Goal: Task Accomplishment & Management: Manage account settings

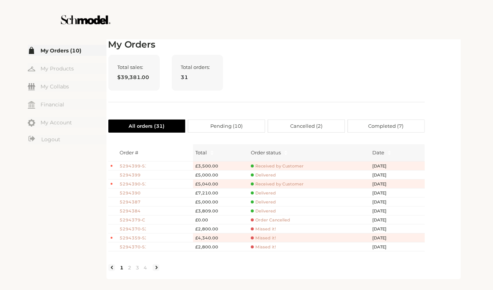
click at [261, 173] on span "Delivered" at bounding box center [263, 175] width 25 height 6
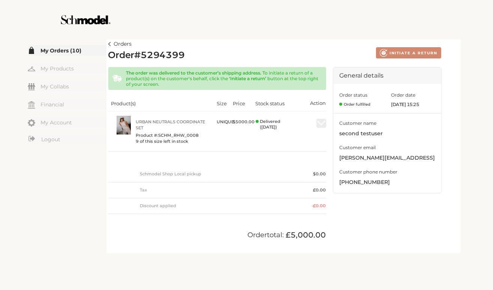
click at [108, 43] on img at bounding box center [109, 44] width 3 height 4
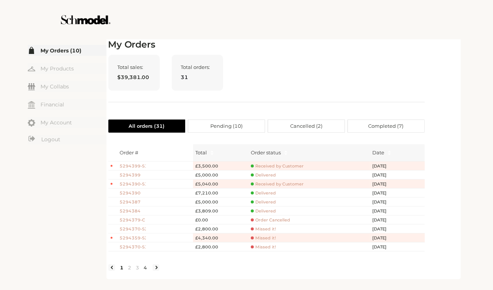
click at [147, 270] on link "4" at bounding box center [146, 267] width 8 height 7
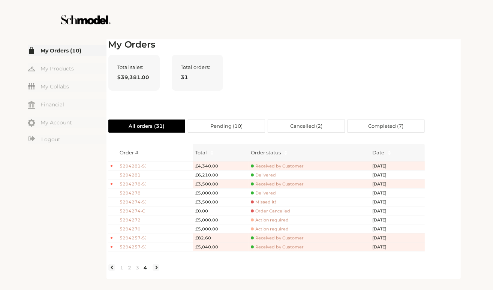
click at [144, 271] on link "4" at bounding box center [146, 267] width 8 height 7
click at [153, 271] on li at bounding box center [156, 267] width 7 height 7
click at [156, 271] on li at bounding box center [156, 267] width 7 height 7
click at [138, 271] on link "3" at bounding box center [138, 267] width 8 height 7
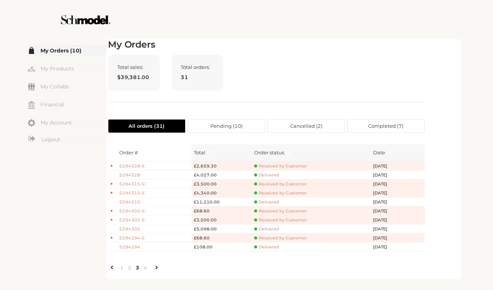
click at [256, 193] on span at bounding box center [255, 193] width 3 height 3
drag, startPoint x: 256, startPoint y: 193, endPoint x: 337, endPoint y: 193, distance: 81.7
click at [337, 193] on div "Received by Customer" at bounding box center [311, 193] width 115 height 6
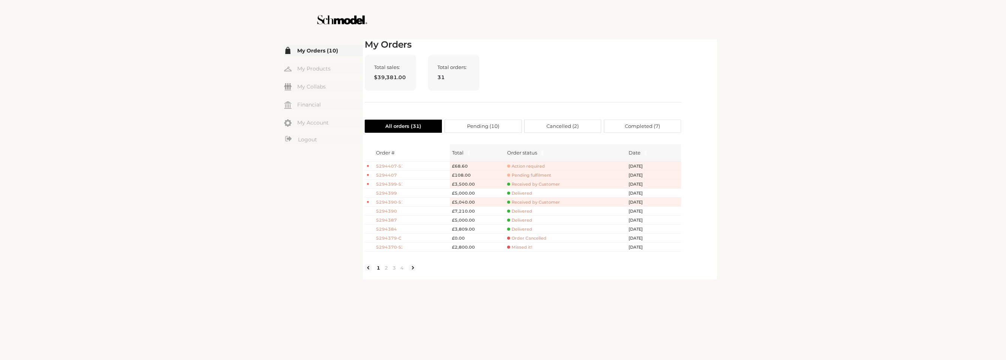
click at [387, 175] on span "5294407" at bounding box center [389, 175] width 26 height 6
click at [393, 174] on span "5294407" at bounding box center [389, 175] width 26 height 6
click at [524, 175] on span "Pending fulfilment" at bounding box center [529, 175] width 44 height 6
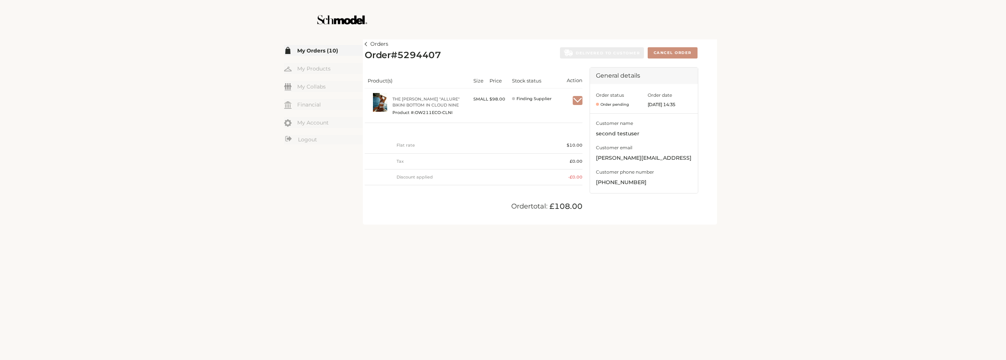
click at [368, 43] on link "Orders" at bounding box center [377, 44] width 24 height 9
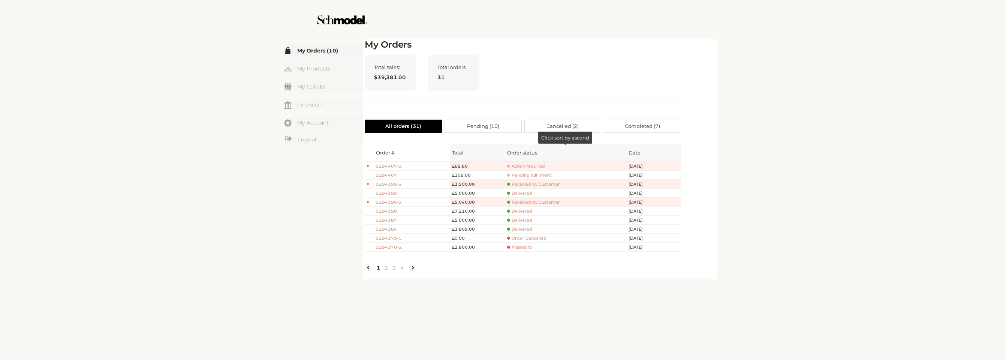
click at [525, 167] on span "Action required" at bounding box center [526, 166] width 38 height 6
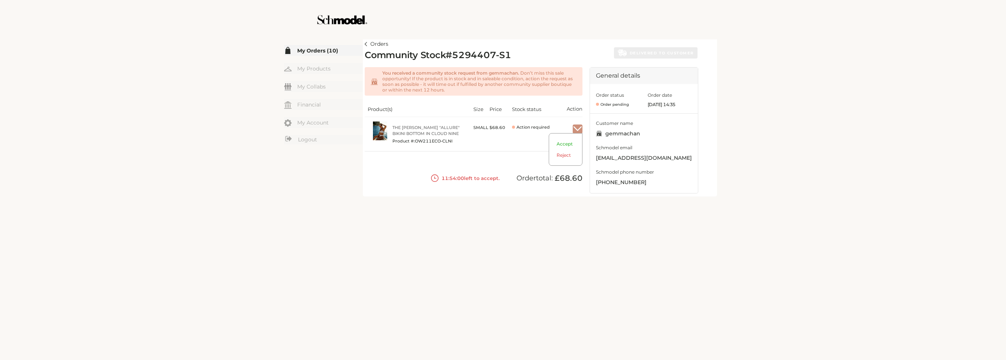
click at [581, 130] on img "button" at bounding box center [578, 129] width 10 height 7
click at [562, 146] on span "Accept" at bounding box center [565, 146] width 33 height 11
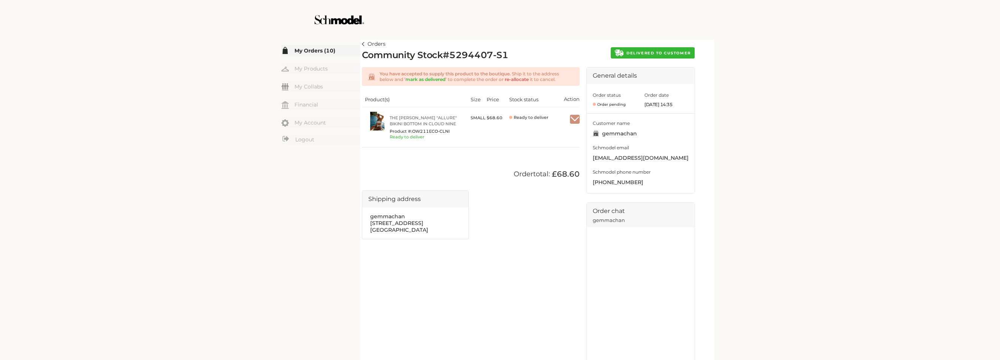
click at [367, 44] on link "Orders" at bounding box center [374, 44] width 24 height 9
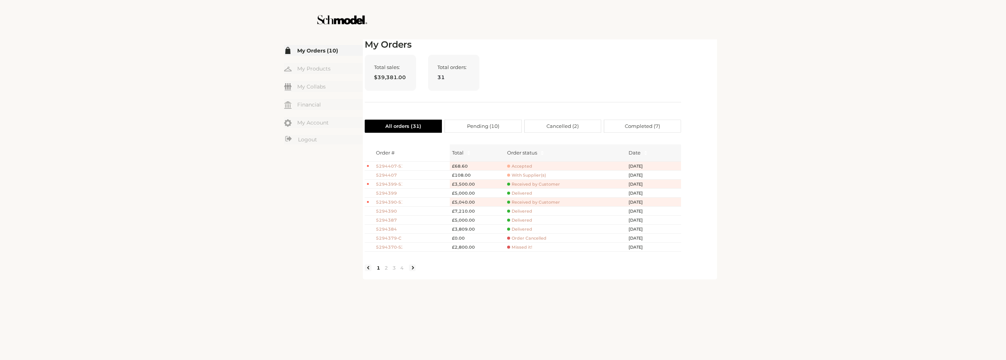
click at [527, 173] on span "With Supplier(s)" at bounding box center [526, 175] width 39 height 6
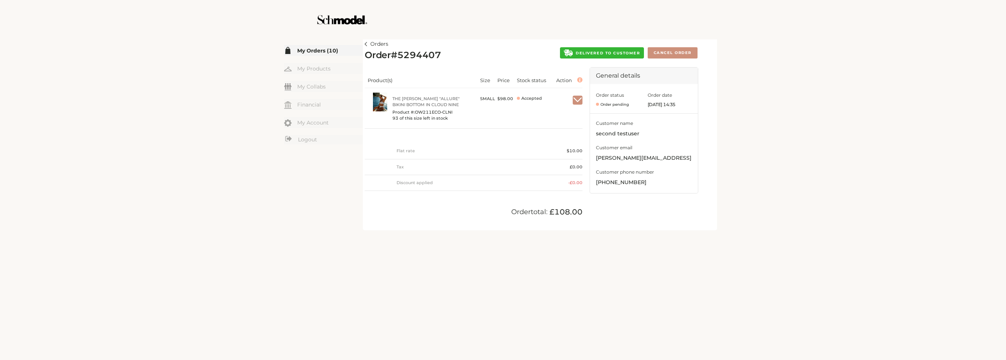
click at [365, 42] on img at bounding box center [366, 44] width 3 height 4
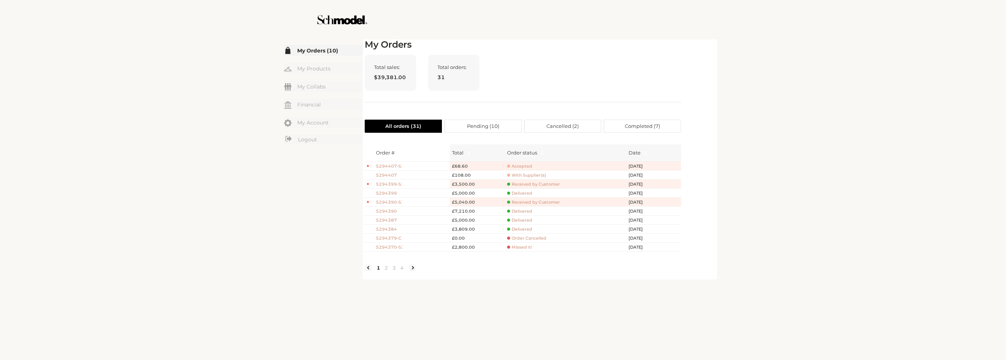
click at [386, 173] on span "5294407" at bounding box center [389, 175] width 26 height 6
click at [389, 174] on span "5294407" at bounding box center [389, 175] width 26 height 6
click at [527, 175] on span "With Supplier(s)" at bounding box center [526, 175] width 39 height 6
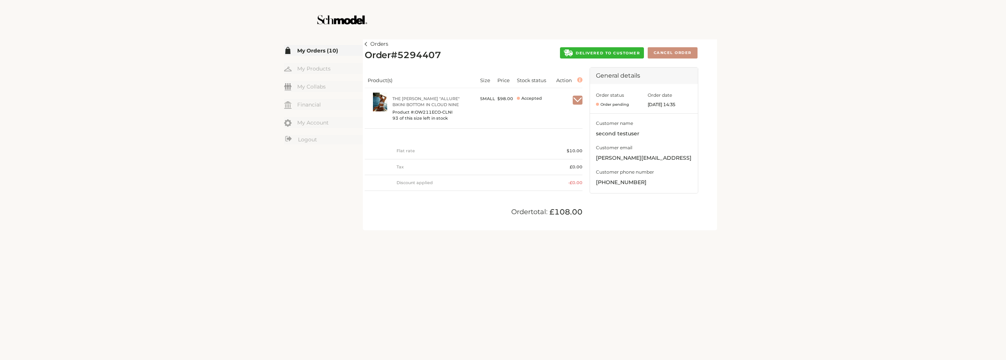
click at [370, 45] on link "Orders" at bounding box center [377, 44] width 24 height 9
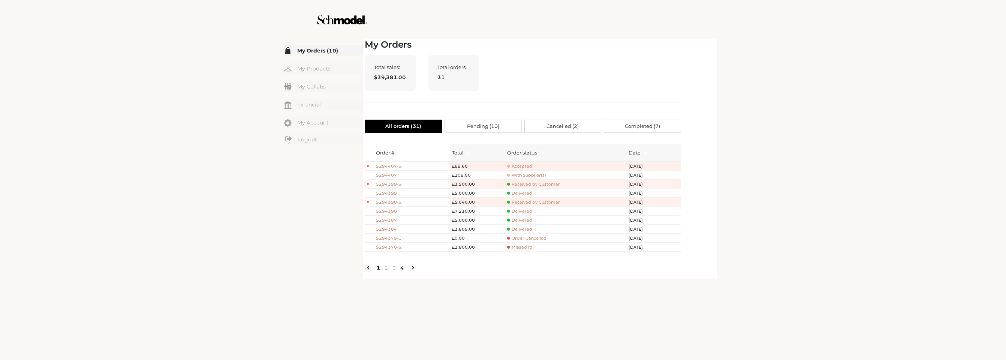
click at [403, 270] on link "4" at bounding box center [402, 267] width 8 height 7
click at [391, 271] on link "3" at bounding box center [394, 267] width 8 height 7
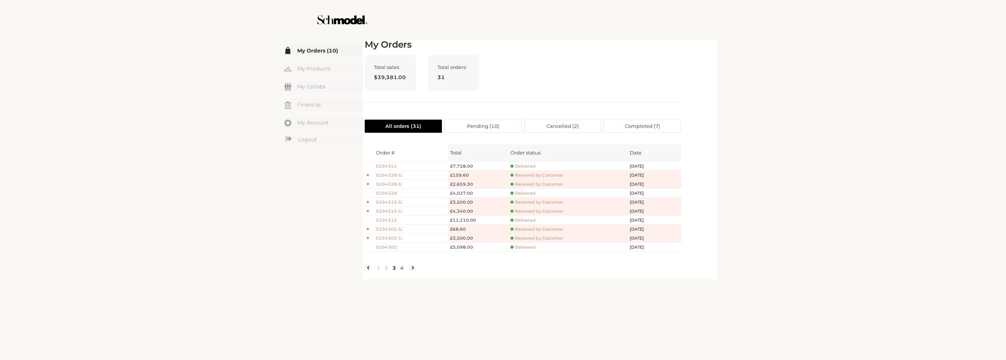
click at [398, 271] on link "4" at bounding box center [402, 267] width 8 height 7
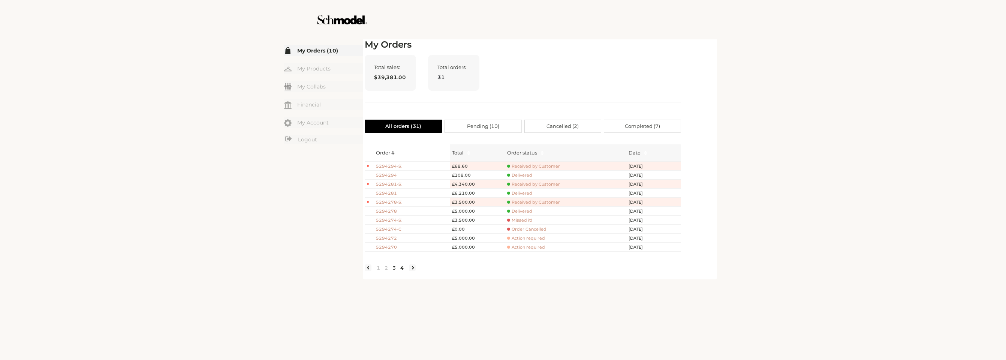
click at [394, 271] on link "3" at bounding box center [394, 267] width 8 height 7
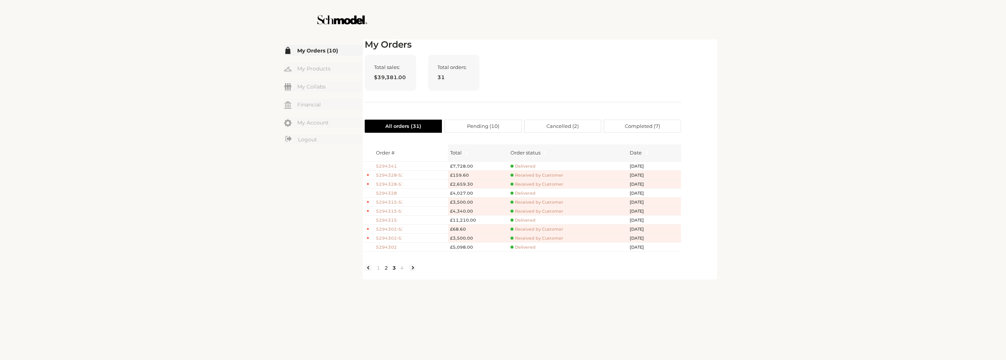
click at [384, 271] on link "2" at bounding box center [386, 267] width 8 height 7
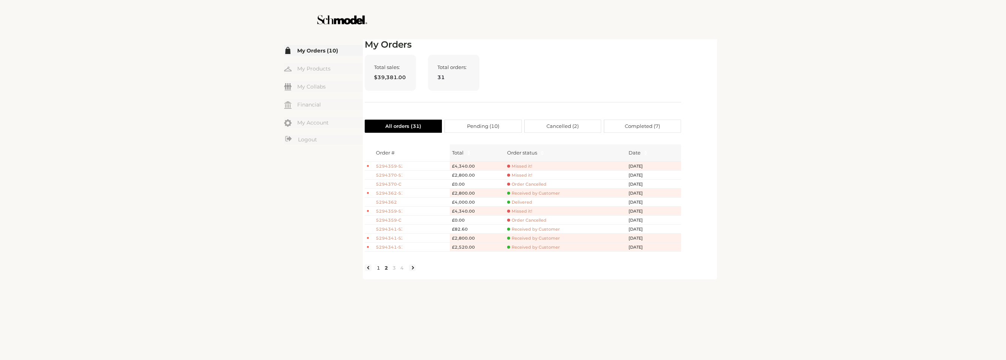
click at [379, 271] on link "1" at bounding box center [378, 267] width 8 height 7
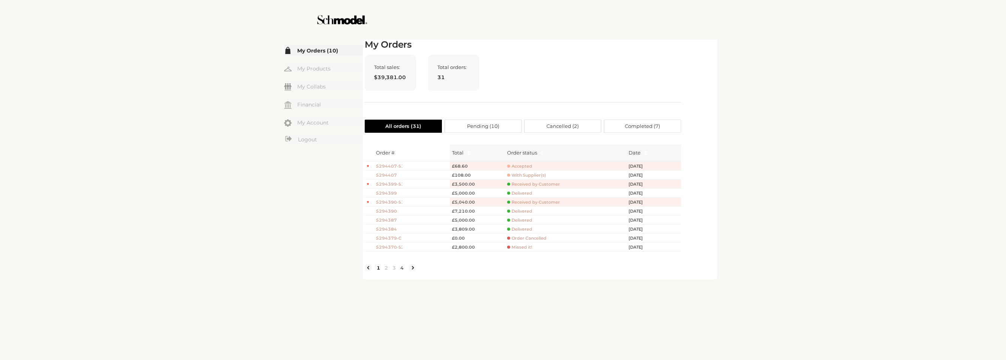
click at [402, 271] on link "4" at bounding box center [402, 267] width 8 height 7
click at [378, 270] on link "1" at bounding box center [378, 267] width 8 height 7
click at [520, 172] on span "With Supplier(s)" at bounding box center [526, 175] width 39 height 6
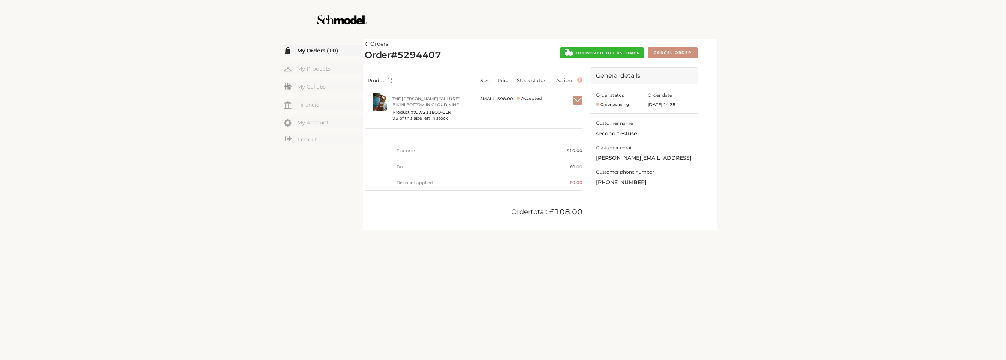
click at [587, 52] on span "DELIVERED TO CUSTOMER" at bounding box center [608, 53] width 64 height 5
click at [365, 43] on img at bounding box center [366, 44] width 3 height 4
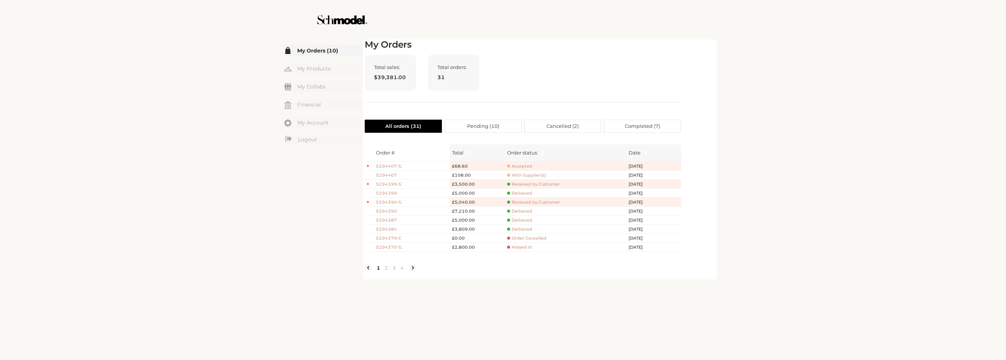
click at [522, 166] on span "Accepted" at bounding box center [519, 166] width 25 height 6
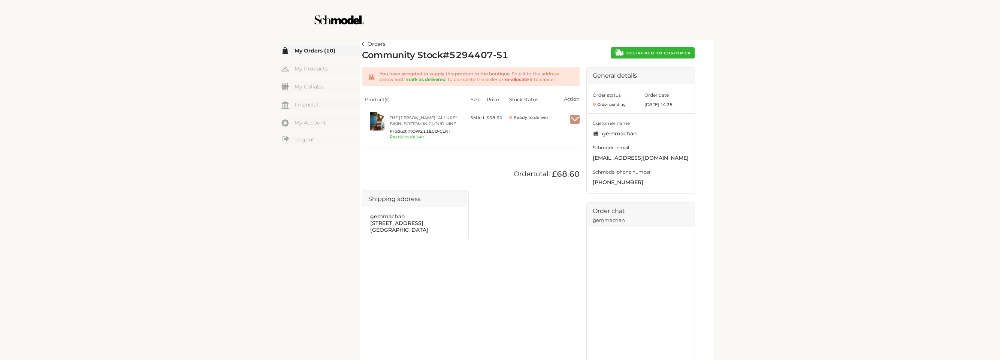
click at [670, 52] on span "DELIVERED TO CUSTOMER" at bounding box center [659, 53] width 64 height 5
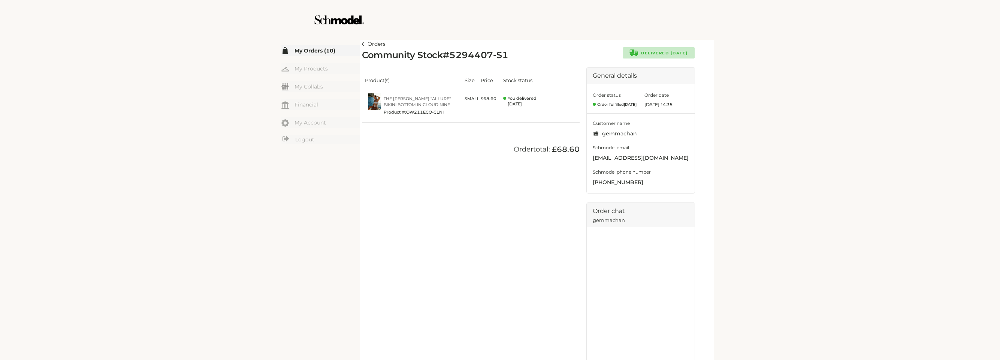
click at [364, 44] on img at bounding box center [363, 44] width 3 height 4
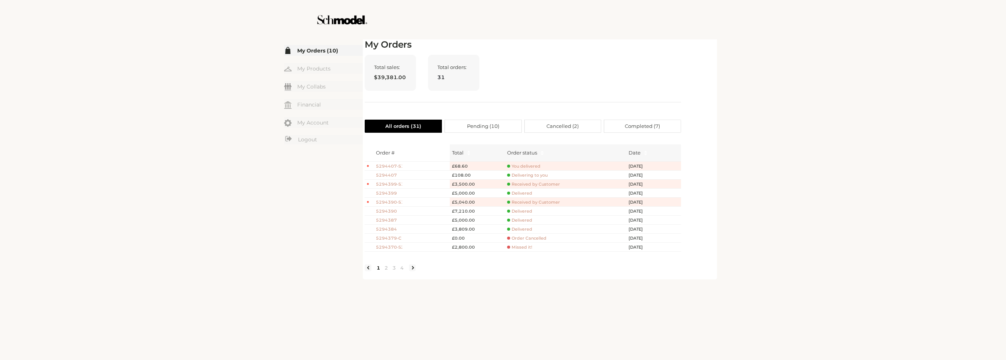
click at [531, 166] on span "You delivered" at bounding box center [523, 166] width 33 height 6
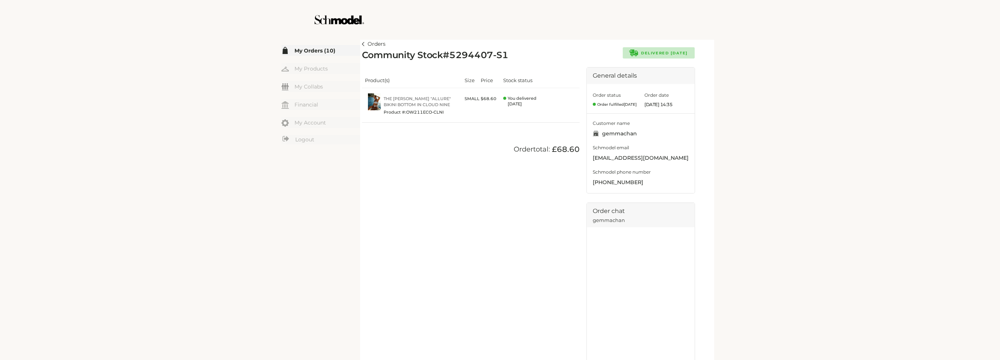
click at [364, 42] on link "Orders" at bounding box center [374, 44] width 24 height 9
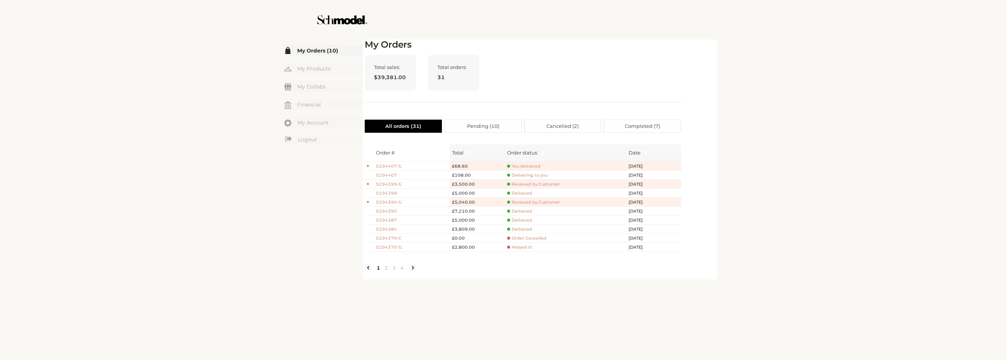
click at [523, 174] on span "Delivering to you" at bounding box center [527, 175] width 40 height 6
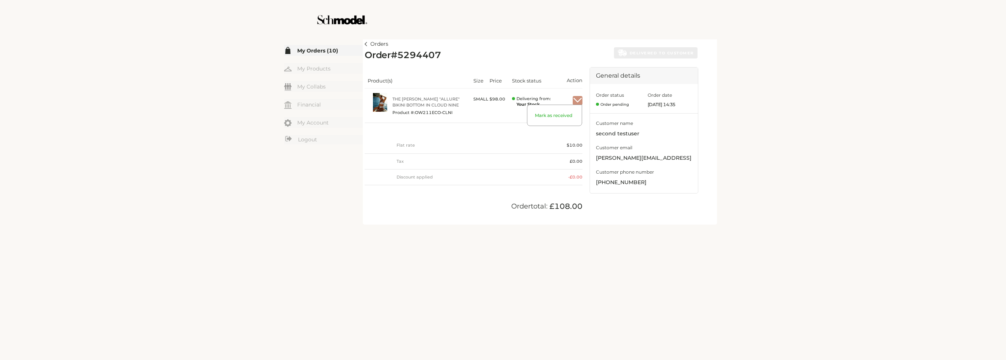
click at [578, 97] on img "button" at bounding box center [578, 100] width 10 height 7
click at [557, 117] on span "Mark as received" at bounding box center [554, 118] width 54 height 13
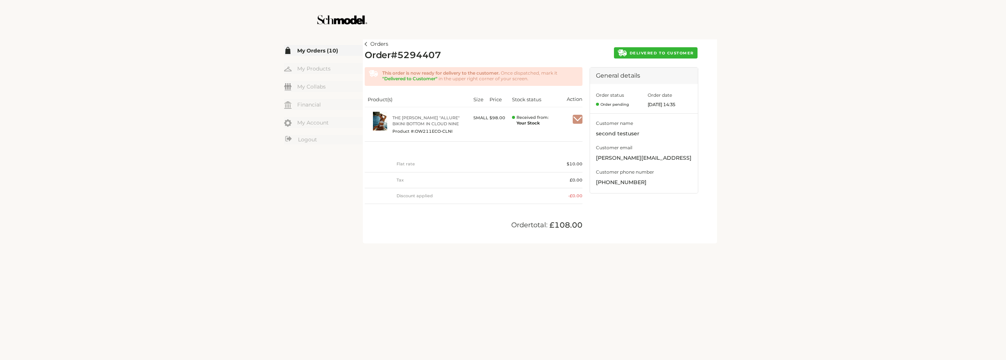
click at [651, 54] on span "DELIVERED TO CUSTOMER" at bounding box center [662, 53] width 64 height 5
click at [663, 61] on div "Orders Order # 5294407 Shipped Aug 11, 2025 Mark as completed This order is on …" at bounding box center [540, 143] width 350 height 208
click at [669, 53] on span "Mark as completed" at bounding box center [667, 53] width 54 height 5
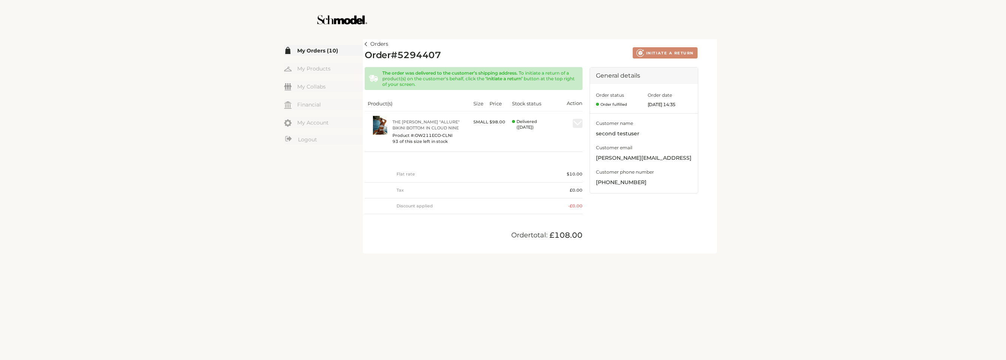
click at [366, 43] on img at bounding box center [366, 44] width 3 height 4
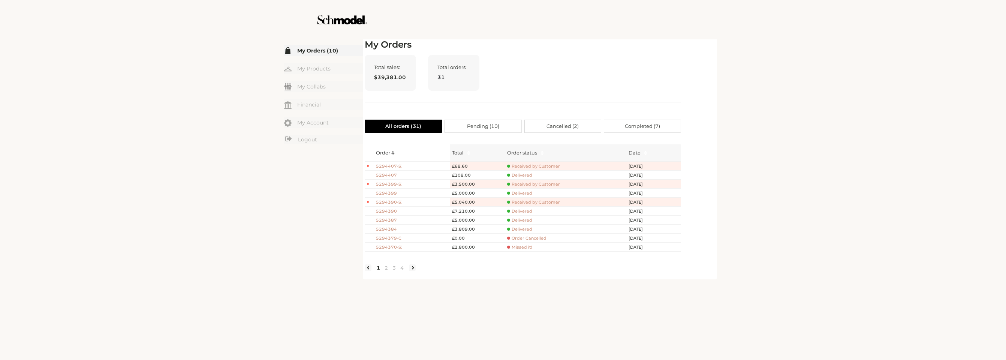
click at [515, 174] on span "Delivered" at bounding box center [519, 175] width 25 height 6
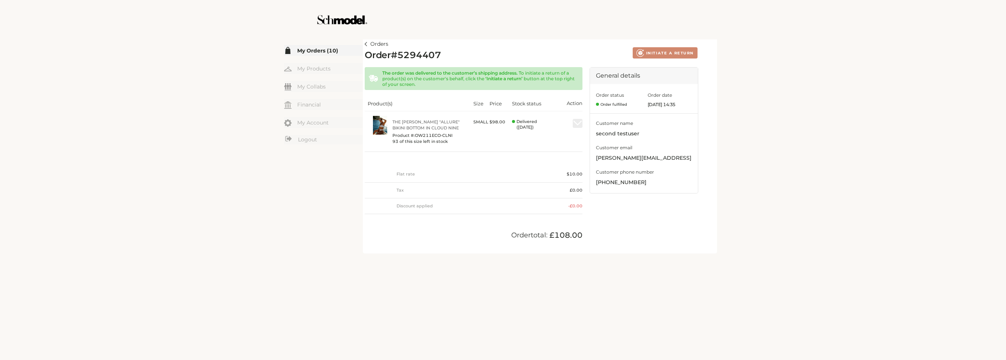
click at [368, 42] on link "Orders" at bounding box center [377, 44] width 24 height 9
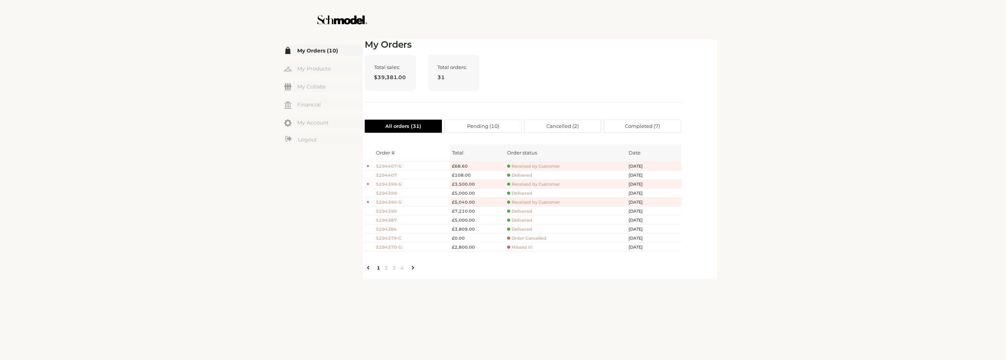
click at [524, 165] on span "Received by Customer" at bounding box center [533, 166] width 53 height 6
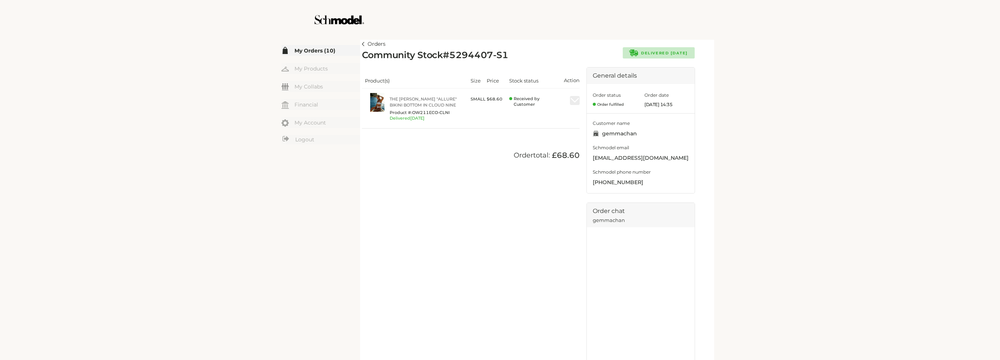
click at [366, 44] on link "Orders" at bounding box center [374, 44] width 24 height 9
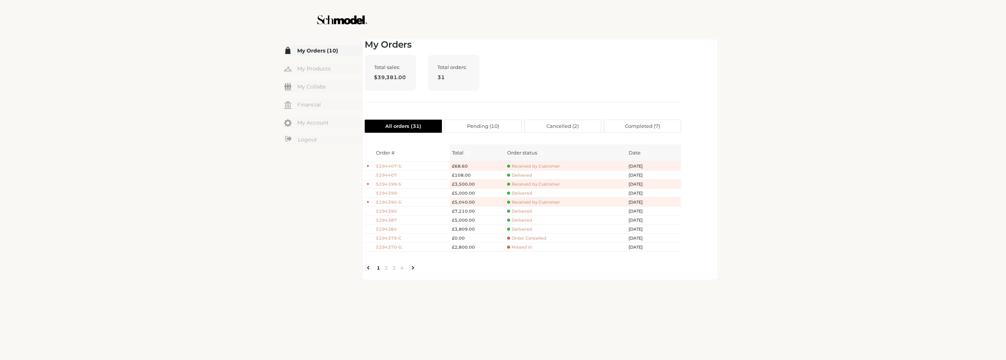
click at [390, 172] on span "5294407" at bounding box center [389, 175] width 26 height 6
click at [749, 117] on div "☰ My Orders (10) My Products My Collabs Dashboard Financial My Account Logout I…" at bounding box center [502, 158] width 497 height 242
click at [512, 174] on span "Delivered" at bounding box center [519, 175] width 25 height 6
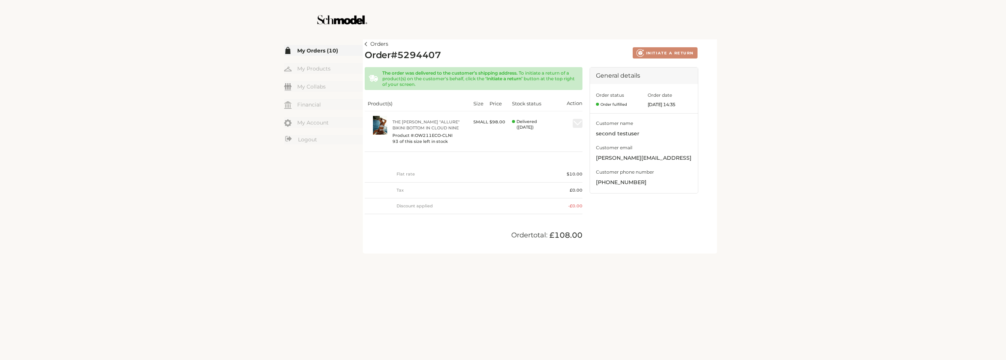
click at [367, 44] on img at bounding box center [366, 44] width 3 height 4
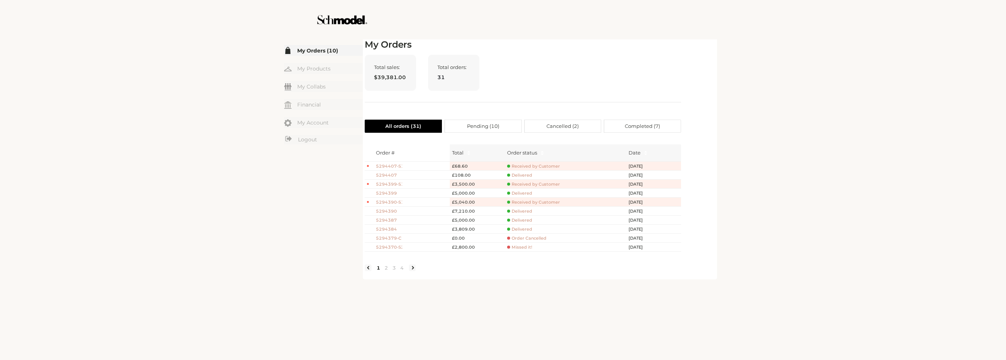
click at [531, 166] on span "Received by Customer" at bounding box center [533, 166] width 53 height 6
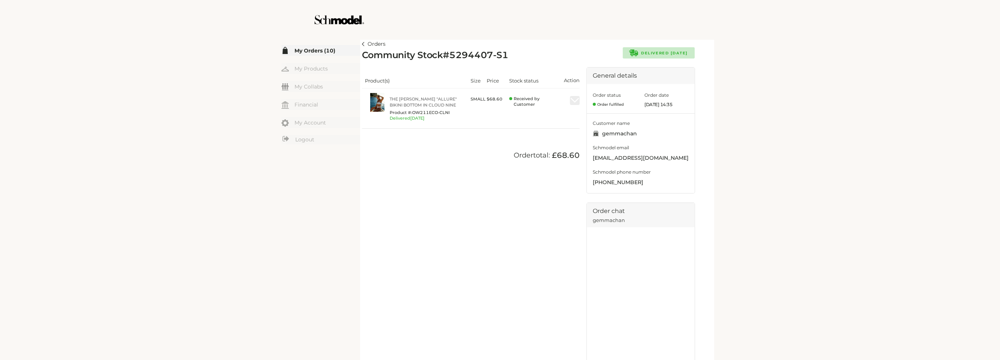
click at [364, 44] on img at bounding box center [363, 44] width 3 height 4
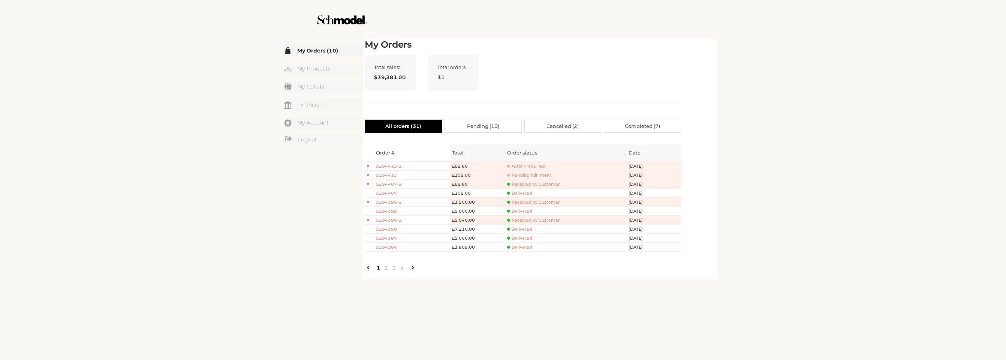
click at [394, 173] on span "5294415" at bounding box center [389, 175] width 26 height 6
click at [535, 177] on span "Pending fulfilment" at bounding box center [529, 175] width 44 height 6
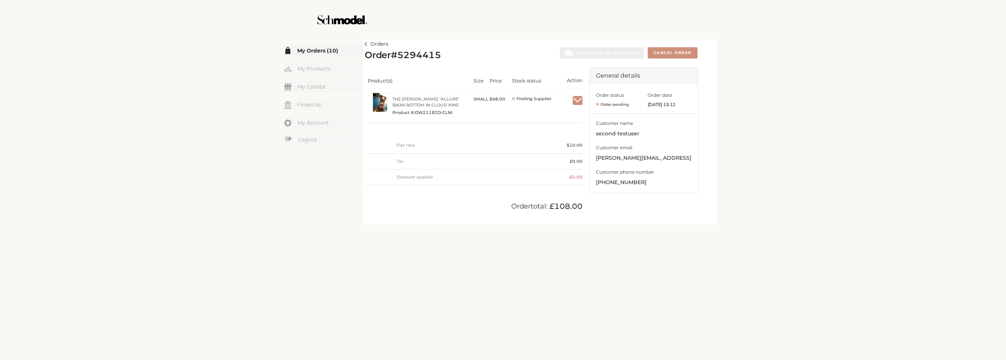
click at [367, 43] on img at bounding box center [366, 44] width 3 height 4
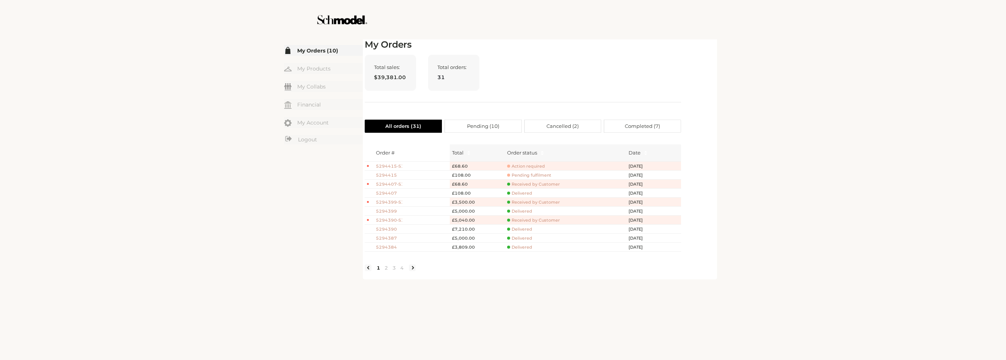
click at [527, 163] on span "Action required" at bounding box center [526, 166] width 38 height 6
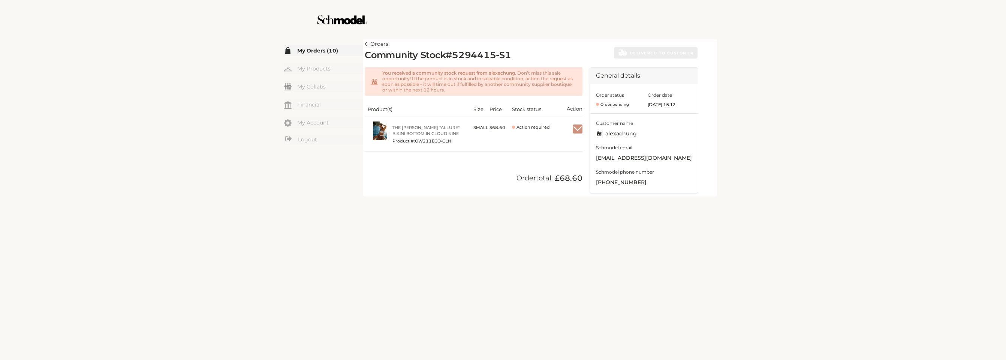
click at [577, 128] on img "button" at bounding box center [578, 129] width 10 height 7
click at [568, 144] on span "Accept" at bounding box center [565, 146] width 33 height 11
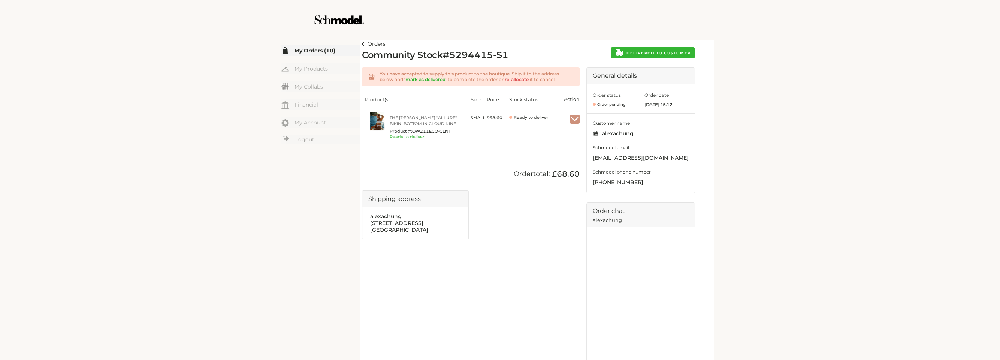
click at [652, 53] on span "DELIVERED TO CUSTOMER" at bounding box center [659, 53] width 64 height 5
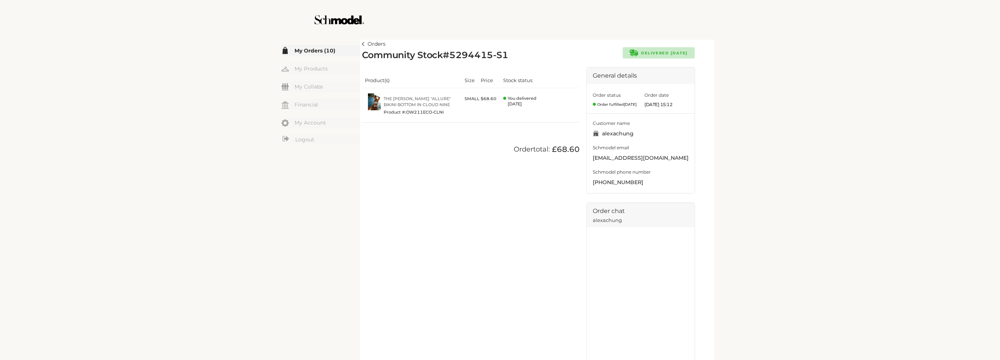
click at [364, 43] on img at bounding box center [363, 44] width 3 height 4
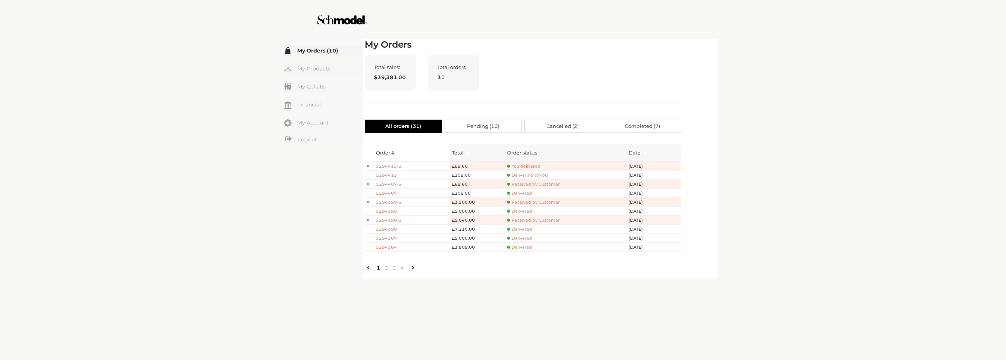
click at [522, 166] on span "You delivered" at bounding box center [523, 166] width 33 height 6
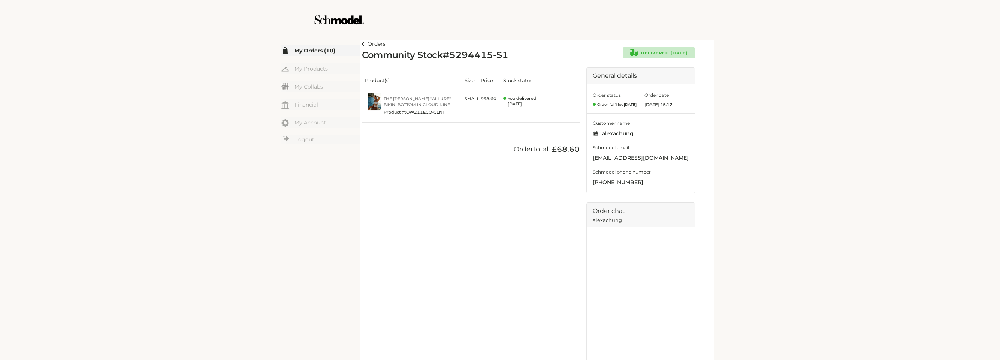
click at [365, 43] on link "Orders" at bounding box center [374, 44] width 24 height 9
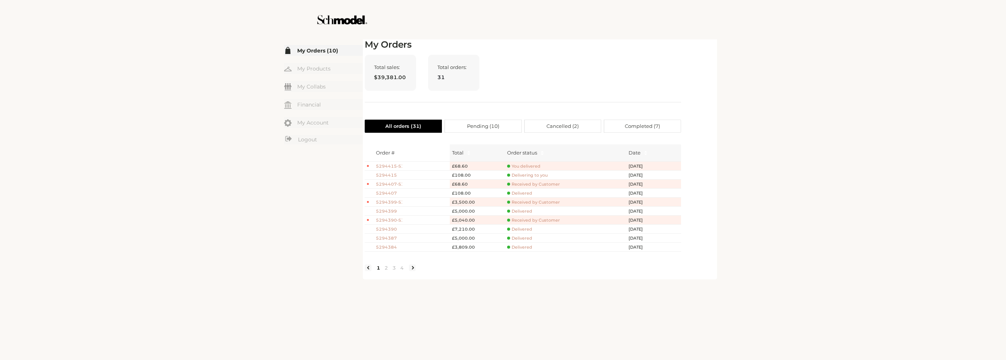
click at [516, 174] on span "Delivering to you" at bounding box center [527, 175] width 40 height 6
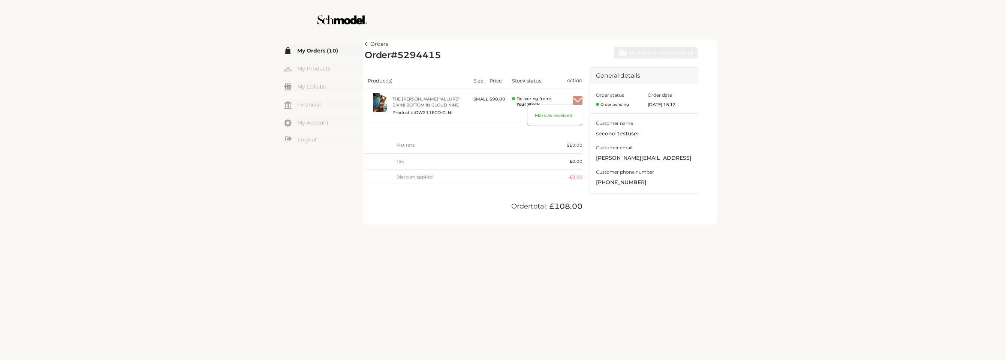
click at [577, 100] on img "button" at bounding box center [578, 100] width 10 height 7
click at [555, 115] on span "Mark as received" at bounding box center [554, 118] width 54 height 13
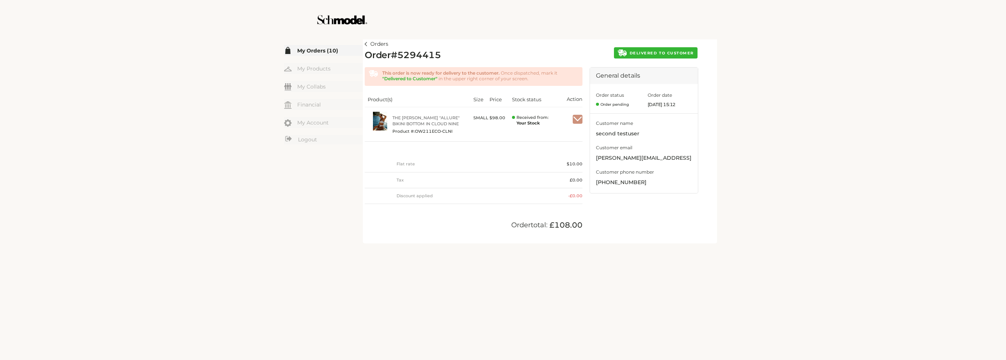
click at [663, 54] on span "DELIVERED TO CUSTOMER" at bounding box center [662, 53] width 64 height 5
click at [671, 51] on span "Mark as completed" at bounding box center [667, 53] width 54 height 5
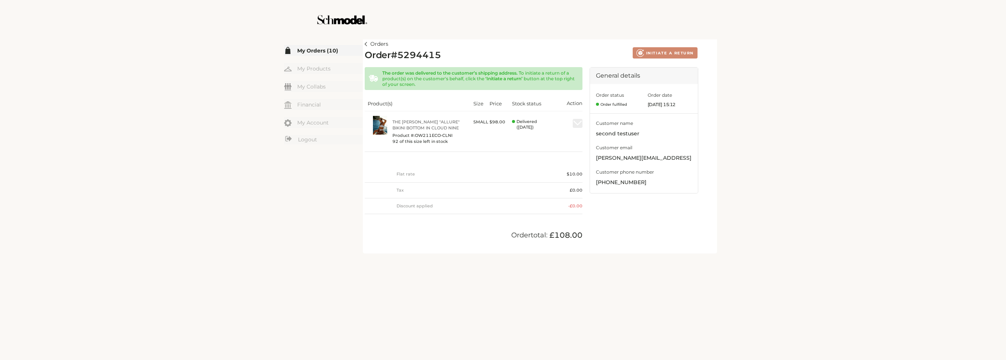
click at [366, 42] on img at bounding box center [366, 44] width 3 height 4
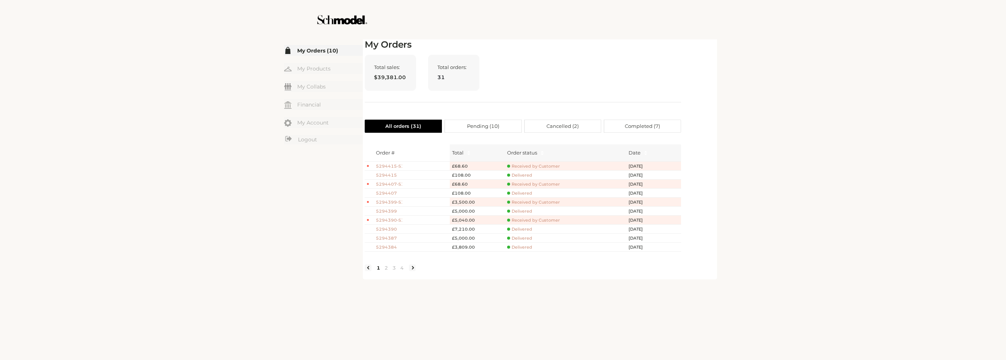
click at [389, 174] on span "5294415" at bounding box center [389, 175] width 26 height 6
click at [402, 271] on link "4" at bounding box center [402, 267] width 8 height 7
click at [392, 271] on link "3" at bounding box center [394, 267] width 8 height 7
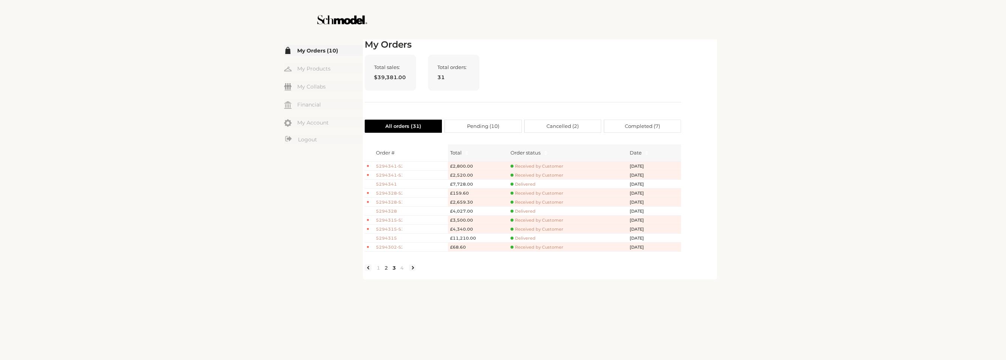
click at [388, 271] on link "2" at bounding box center [386, 267] width 8 height 7
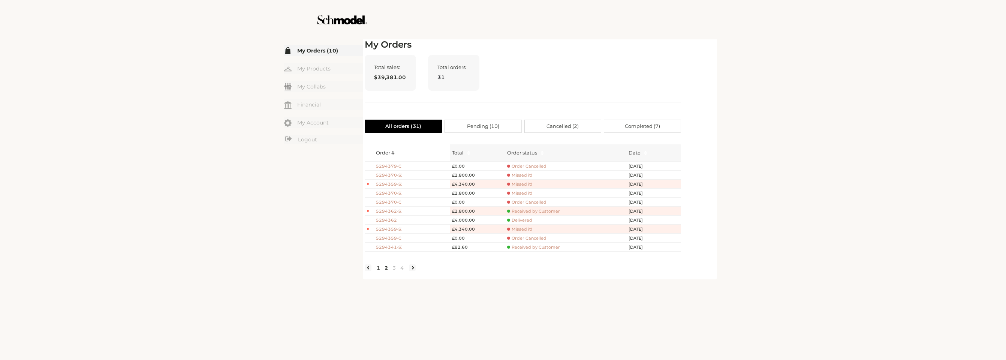
click at [377, 271] on link "1" at bounding box center [378, 267] width 8 height 7
click at [400, 271] on link "4" at bounding box center [402, 267] width 8 height 7
click at [394, 271] on link "3" at bounding box center [394, 267] width 8 height 7
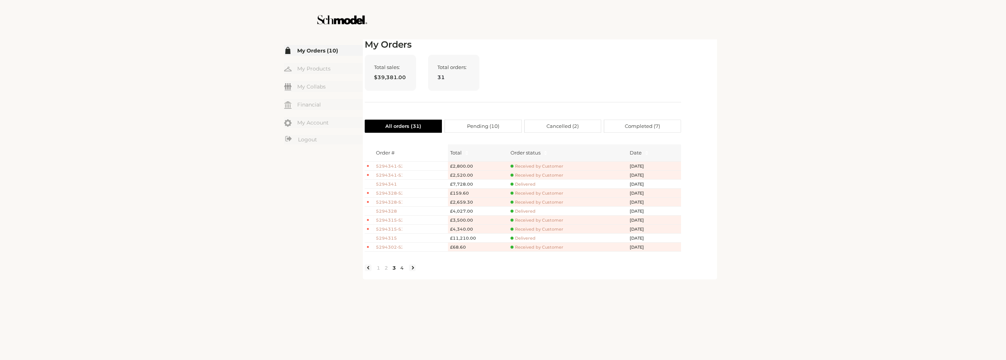
click at [402, 271] on link "4" at bounding box center [402, 267] width 8 height 7
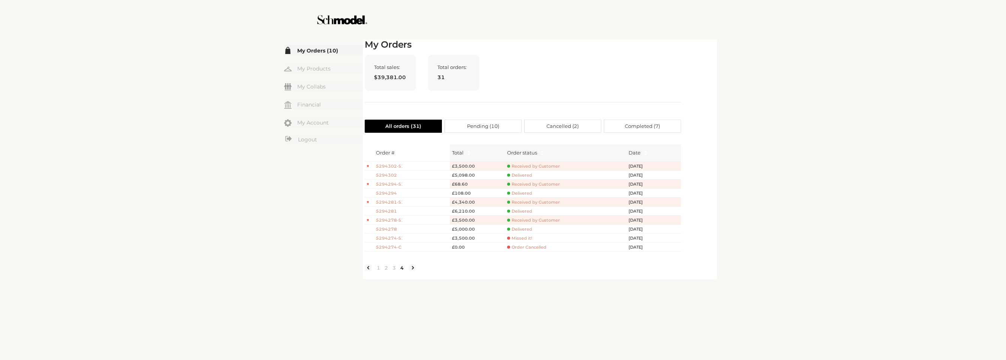
drag, startPoint x: 451, startPoint y: 292, endPoint x: 459, endPoint y: 274, distance: 19.9
click at [463, 285] on div "☰ My Orders (10) My Products My Collabs Dashboard Financial My Account Logout I…" at bounding box center [503, 180] width 1006 height 360
